Goal: Information Seeking & Learning: Find specific fact

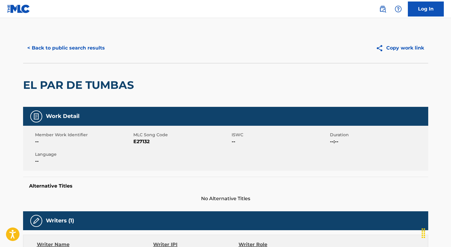
click at [81, 45] on button "< Back to public search results" at bounding box center [66, 47] width 86 height 15
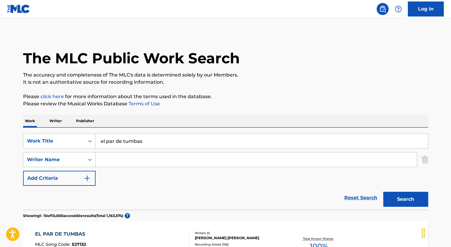
scroll to position [49, 0]
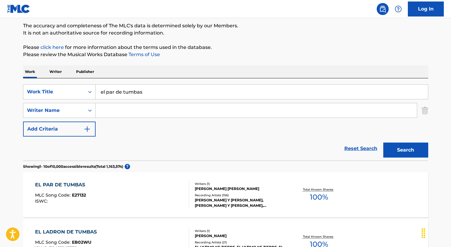
click at [146, 91] on input "el par de tumbas" at bounding box center [262, 92] width 332 height 14
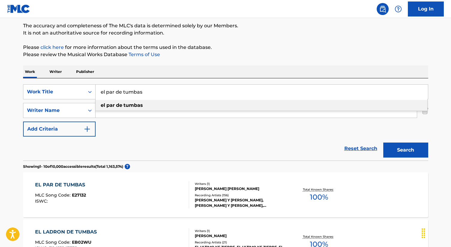
click at [146, 91] on input "el par de tumbas" at bounding box center [262, 92] width 332 height 14
type input "b"
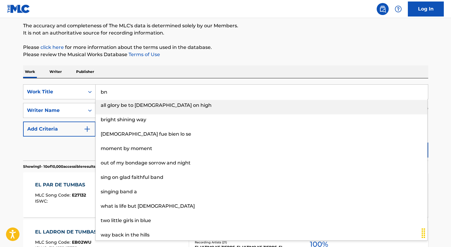
type input "b"
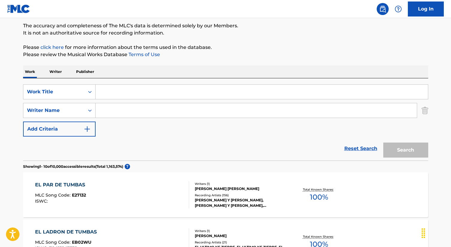
paste input "SWEETEST PIE"
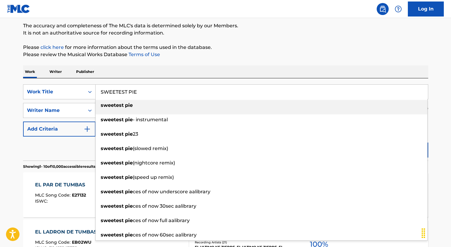
click at [132, 104] on div "sweetest pie" at bounding box center [262, 105] width 332 height 11
type input "sweetest pie"
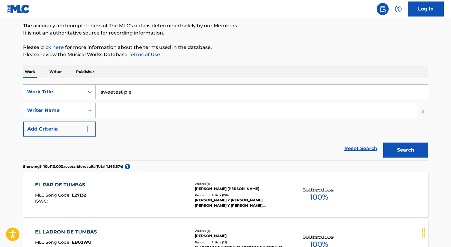
click at [414, 151] on button "Search" at bounding box center [405, 149] width 45 height 15
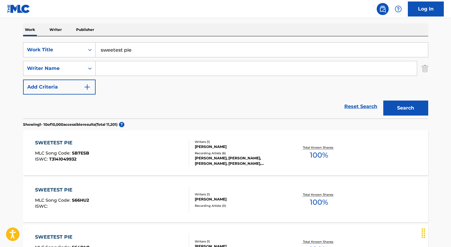
scroll to position [0, 0]
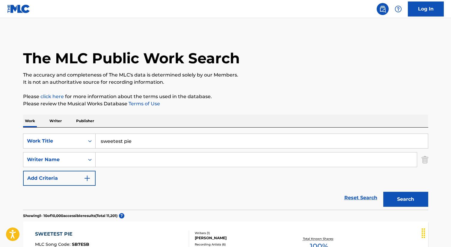
click at [114, 159] on input "Search Form" at bounding box center [256, 159] width 321 height 14
type input "[PERSON_NAME]"
click at [383, 191] on button "Search" at bounding box center [405, 198] width 45 height 15
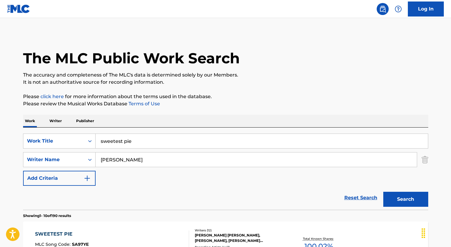
click at [217, 233] on div "[PERSON_NAME] [PERSON_NAME], [PERSON_NAME], [PERSON_NAME] [PERSON_NAME], [PERSO…" at bounding box center [240, 237] width 90 height 11
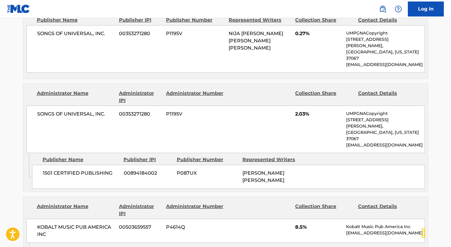
scroll to position [1222, 0]
